Goal: Information Seeking & Learning: Learn about a topic

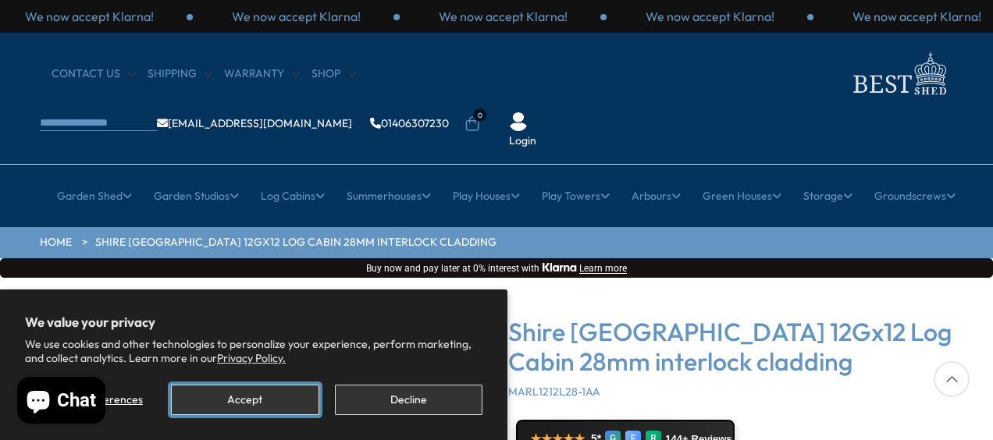
click at [235, 397] on button "Accept" at bounding box center [245, 400] width 148 height 30
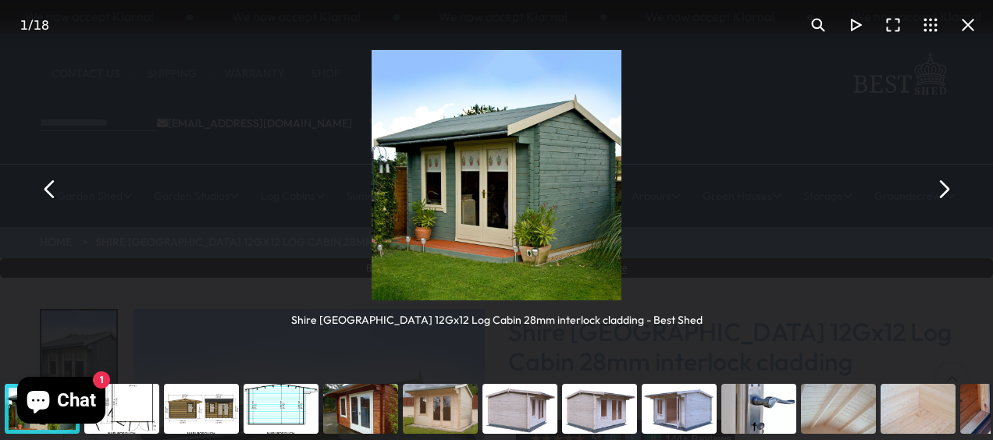
click at [939, 185] on button "You can close this modal content with the ESC key" at bounding box center [943, 188] width 37 height 37
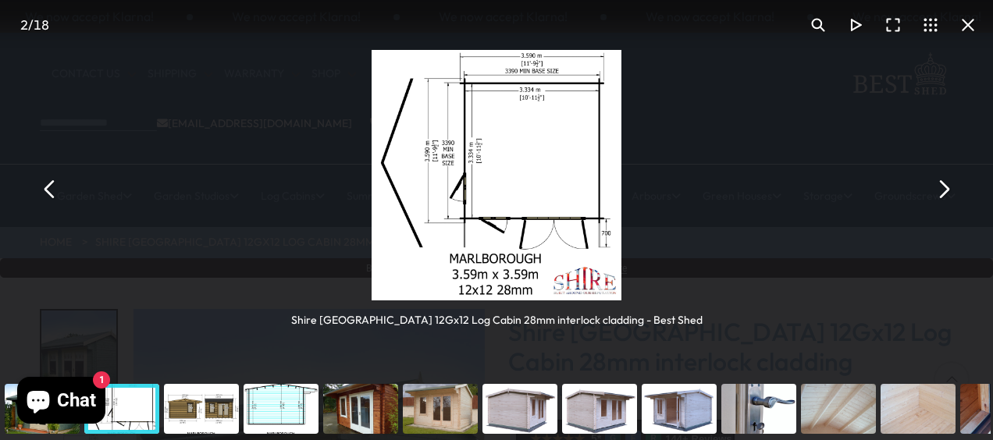
click at [939, 185] on button "You can close this modal content with the ESC key" at bounding box center [943, 188] width 37 height 37
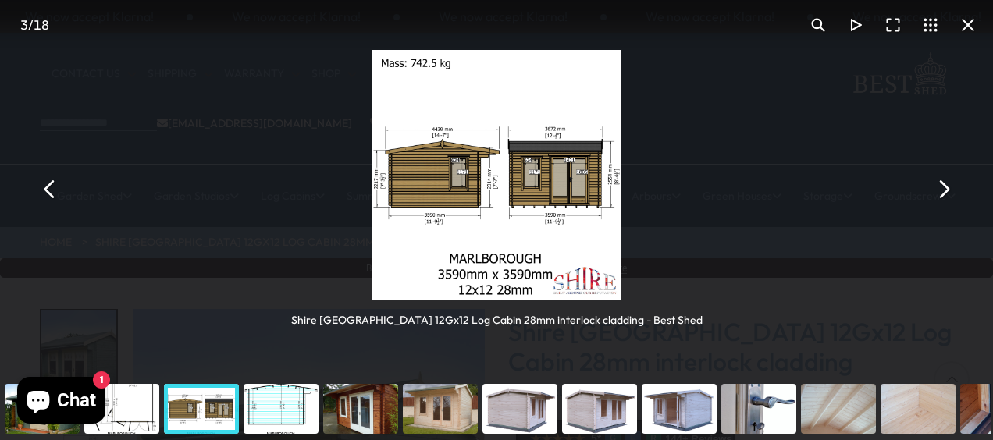
click at [939, 185] on button "You can close this modal content with the ESC key" at bounding box center [943, 188] width 37 height 37
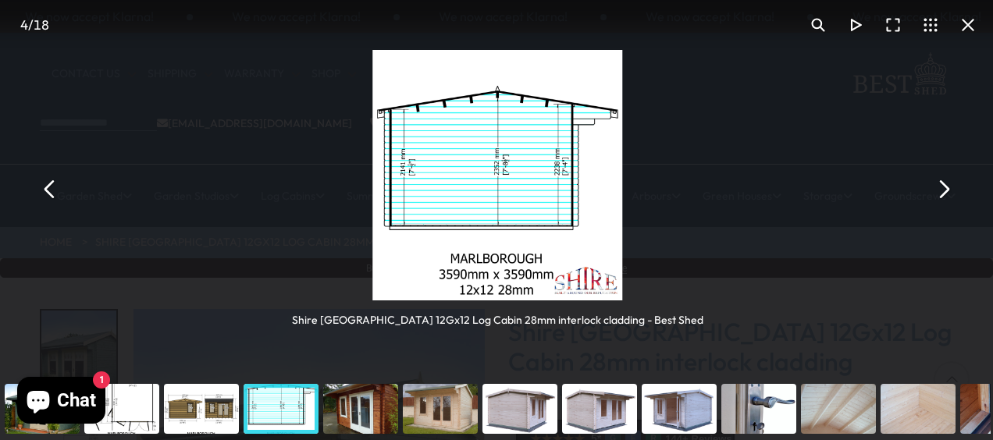
click at [939, 185] on button "You can close this modal content with the ESC key" at bounding box center [943, 188] width 37 height 37
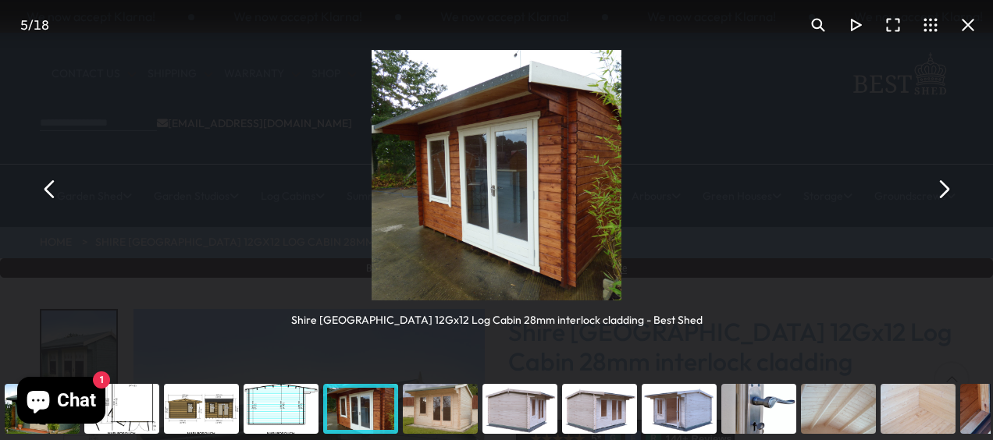
click at [939, 185] on button "You can close this modal content with the ESC key" at bounding box center [943, 188] width 37 height 37
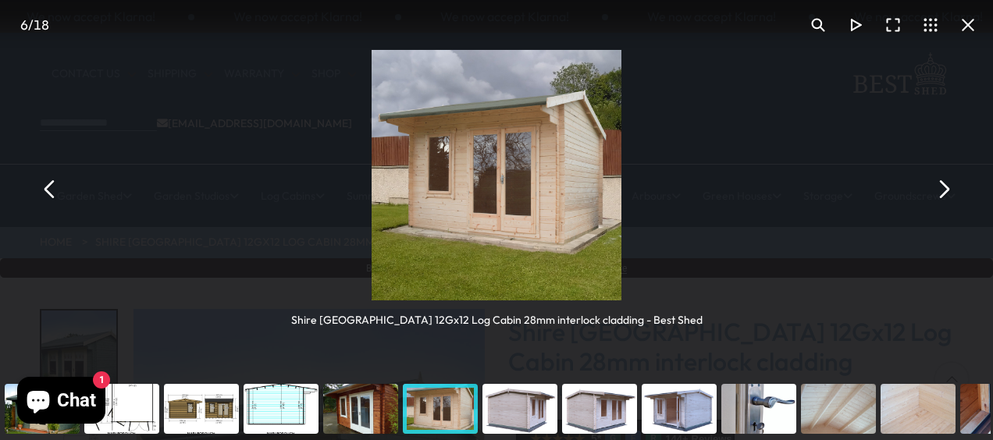
click at [939, 185] on button "You can close this modal content with the ESC key" at bounding box center [943, 188] width 37 height 37
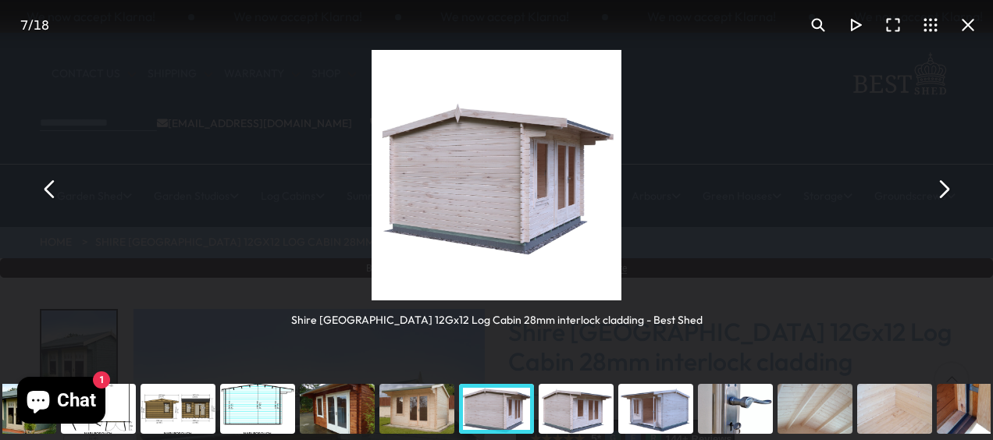
click at [939, 185] on button "You can close this modal content with the ESC key" at bounding box center [943, 188] width 37 height 37
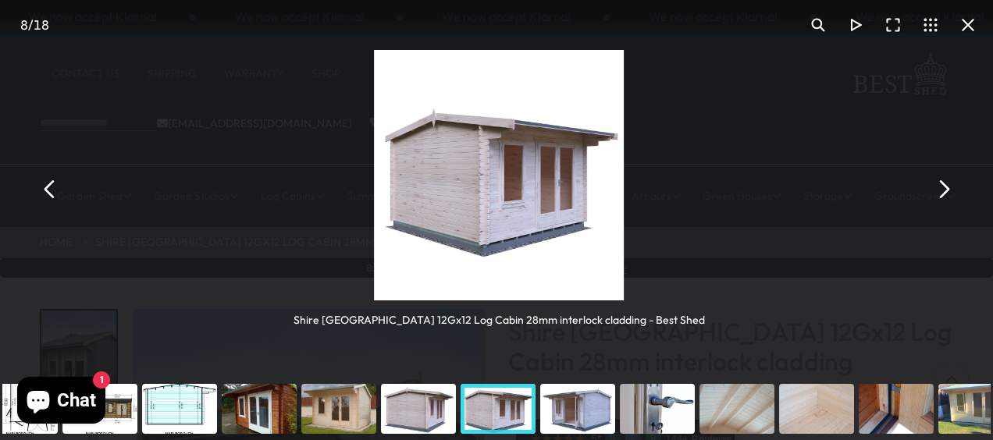
click at [939, 185] on button "You can close this modal content with the ESC key" at bounding box center [943, 188] width 37 height 37
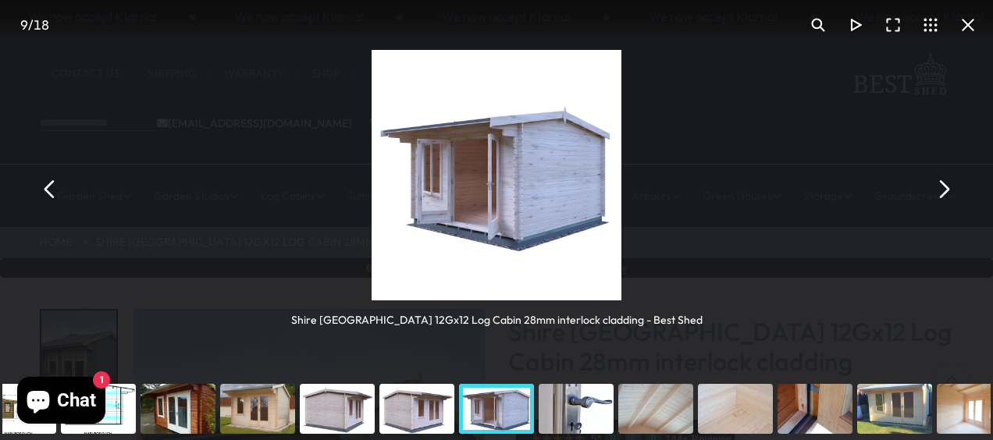
click at [939, 185] on button "You can close this modal content with the ESC key" at bounding box center [943, 188] width 37 height 37
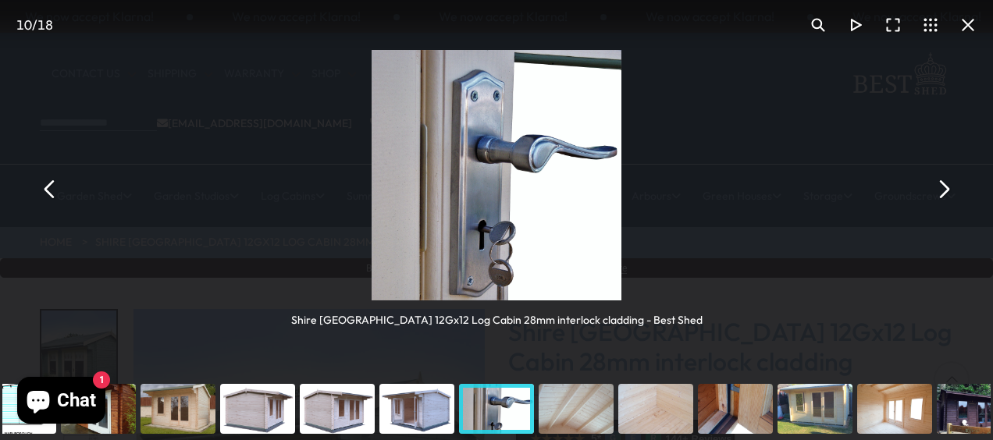
click at [939, 185] on button "You can close this modal content with the ESC key" at bounding box center [943, 188] width 37 height 37
